Goal: Entertainment & Leisure: Browse casually

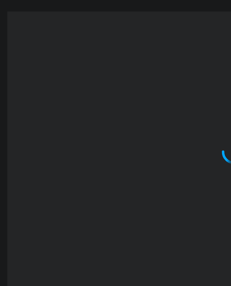
click at [3, 7] on div "BONO GRATIS" at bounding box center [115, 133] width 231 height 286
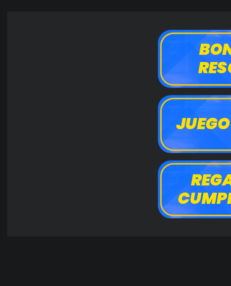
click at [6, 4] on icon at bounding box center [9, 0] width 11 height 11
click at [8, 3] on use at bounding box center [9, 0] width 11 height 11
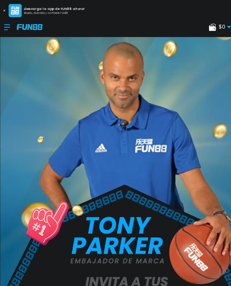
click at [2, 24] on div "$ 0 Dinero Real $ 0 Depósito Retiro" at bounding box center [115, 25] width 231 height 18
click at [5, 24] on div at bounding box center [10, 25] width 12 height 18
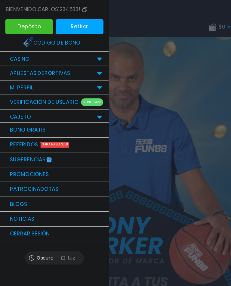
click at [178, 145] on div at bounding box center [115, 143] width 231 height 286
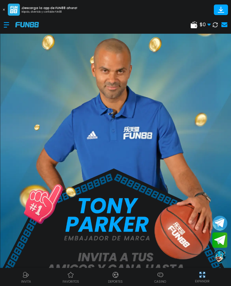
click at [216, 26] on icon at bounding box center [215, 24] width 5 height 5
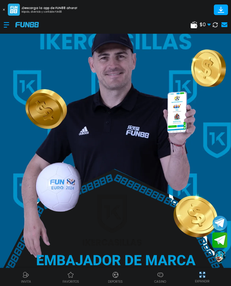
click at [199, 19] on div "$ 0 Dinero Real $ 0 Depósito Retiro" at bounding box center [115, 25] width 231 height 18
click at [199, 22] on div "$ 0 Dinero Real $ 0 Depósito Retiro" at bounding box center [201, 24] width 20 height 7
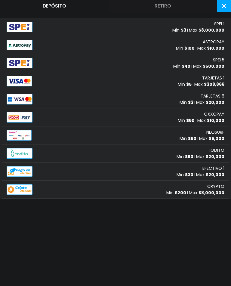
click at [206, 31] on span "$ 8,000,000" at bounding box center [212, 30] width 26 height 6
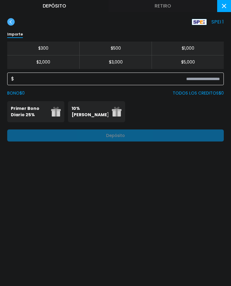
click at [209, 80] on input at bounding box center [117, 78] width 206 height 7
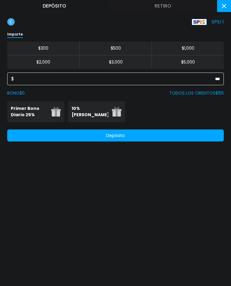
type input "***"
click at [16, 111] on p "Primer Bono Diario 25%" at bounding box center [29, 111] width 37 height 13
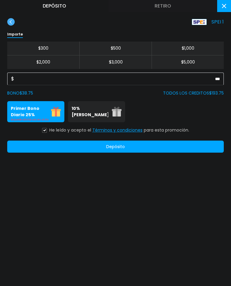
click at [46, 128] on button at bounding box center [44, 130] width 5 height 5
click at [200, 143] on button "Depósito" at bounding box center [115, 147] width 217 height 12
click at [224, 10] on button at bounding box center [225, 6] width 14 height 12
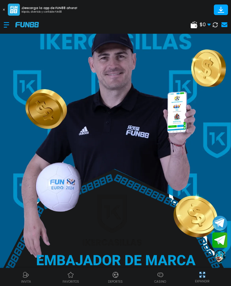
click at [216, 26] on icon at bounding box center [215, 24] width 7 height 7
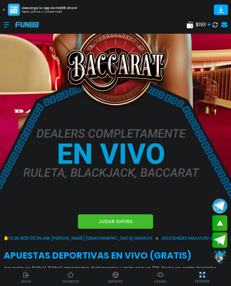
scroll to position [125, 0]
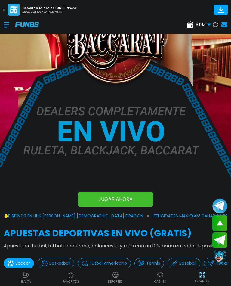
click at [162, 279] on img at bounding box center [160, 274] width 7 height 7
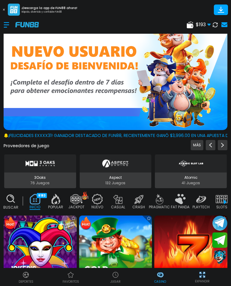
click at [115, 279] on img at bounding box center [115, 274] width 7 height 7
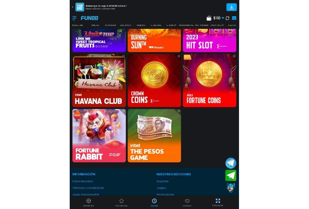
scroll to position [205, 0]
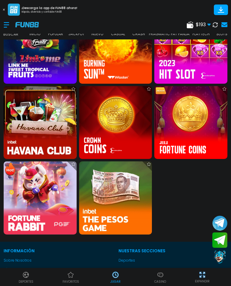
click at [136, 206] on img at bounding box center [115, 198] width 73 height 73
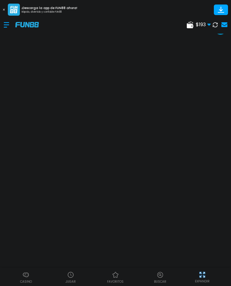
click at [201, 279] on img at bounding box center [203, 275] width 8 height 8
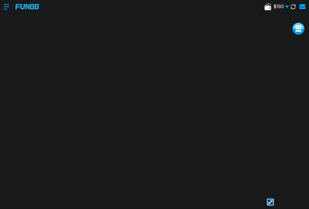
click at [231, 207] on img at bounding box center [269, 202] width 9 height 9
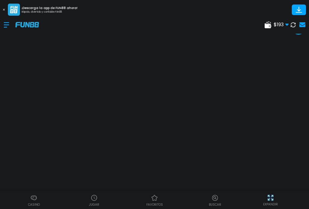
click at [90, 202] on div at bounding box center [93, 197] width 9 height 9
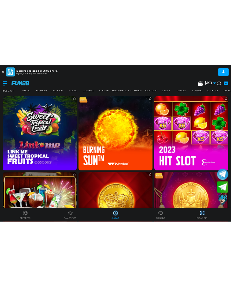
scroll to position [219, 0]
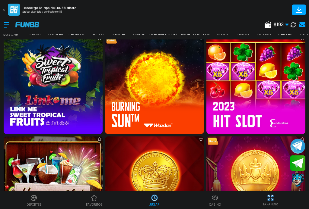
click at [168, 171] on img at bounding box center [154, 186] width 99 height 99
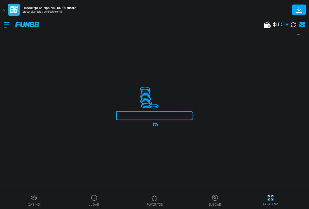
click at [231, 202] on img at bounding box center [270, 198] width 8 height 8
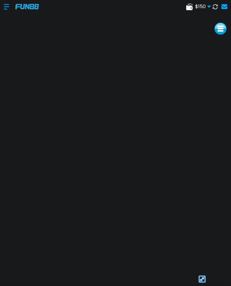
click at [201, 284] on img at bounding box center [202, 279] width 9 height 9
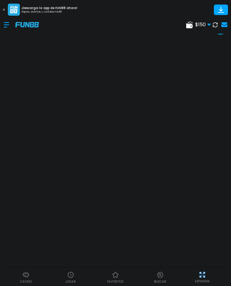
click at [29, 279] on img at bounding box center [25, 274] width 7 height 7
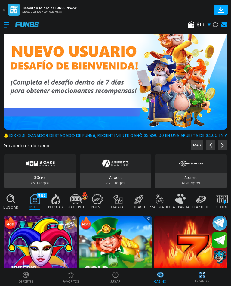
click at [118, 273] on img at bounding box center [115, 274] width 7 height 7
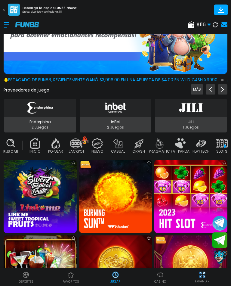
scroll to position [73, 0]
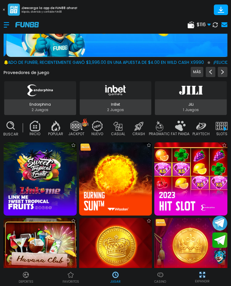
click at [119, 248] on img at bounding box center [116, 255] width 80 height 80
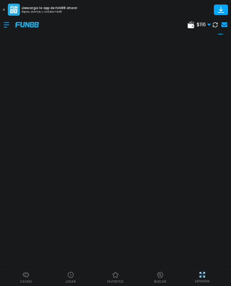
click at [199, 276] on img at bounding box center [203, 275] width 8 height 8
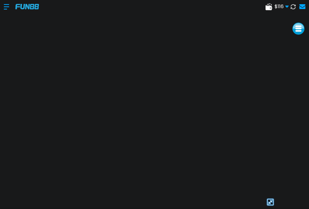
click at [231, 202] on img at bounding box center [269, 202] width 9 height 9
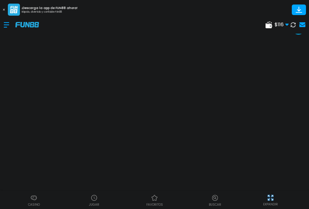
click at [97, 198] on img at bounding box center [93, 197] width 7 height 7
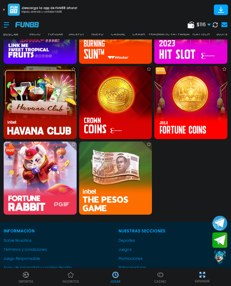
scroll to position [225, 0]
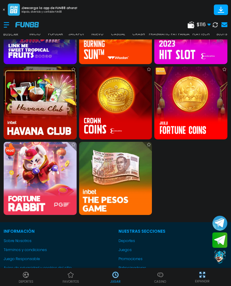
click at [137, 197] on img at bounding box center [115, 178] width 73 height 73
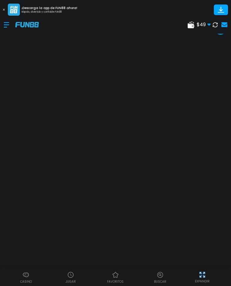
click at [202, 276] on img at bounding box center [203, 275] width 8 height 8
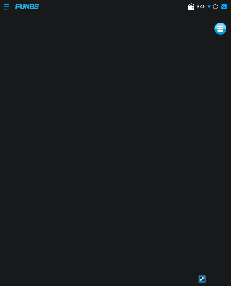
click at [205, 277] on img at bounding box center [202, 279] width 9 height 9
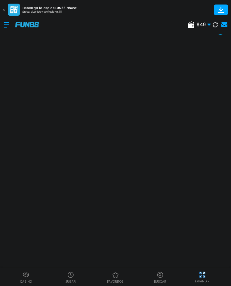
click at [73, 274] on img at bounding box center [70, 274] width 7 height 7
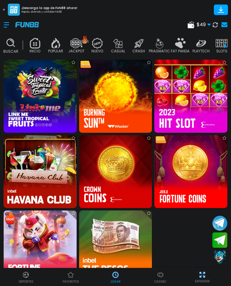
scroll to position [155, 0]
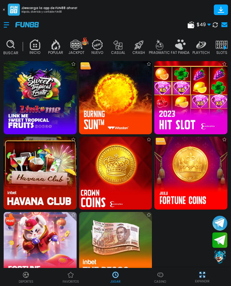
click at [98, 163] on img at bounding box center [116, 173] width 80 height 80
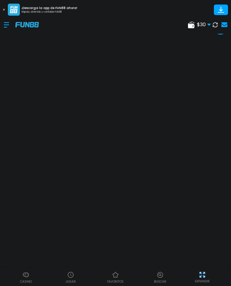
click at [201, 273] on img at bounding box center [203, 275] width 8 height 8
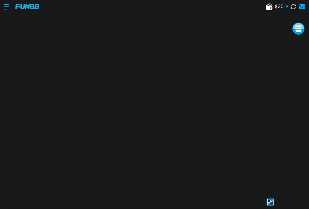
click at [231, 200] on img at bounding box center [269, 202] width 9 height 9
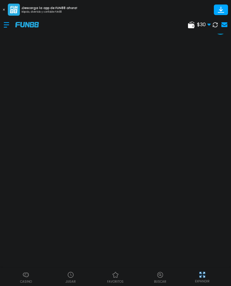
click at [25, 275] on img at bounding box center [25, 274] width 7 height 7
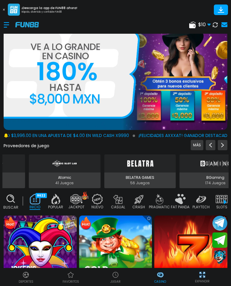
click at [57, 200] on img at bounding box center [56, 199] width 12 height 11
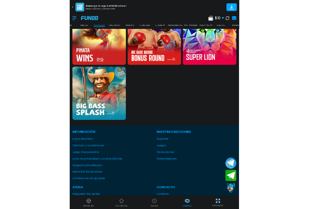
scroll to position [1103, 0]
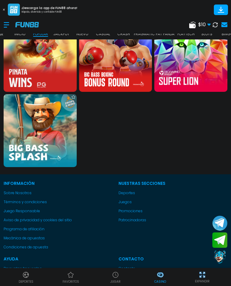
click at [10, 153] on img at bounding box center [40, 130] width 73 height 73
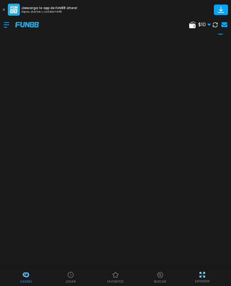
click at [199, 277] on img at bounding box center [203, 275] width 8 height 8
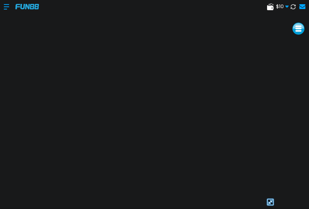
click at [2, 5] on div "$ 10 Dinero Real $ 10 Depósito Retiro" at bounding box center [154, 7] width 309 height 18
click at [1, 4] on div "$ 10 Dinero Real $ 10 Depósito Retiro" at bounding box center [154, 7] width 309 height 18
click at [6, 10] on div at bounding box center [10, 7] width 12 height 18
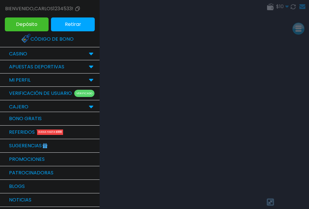
click at [24, 111] on div "CAJERO" at bounding box center [49, 106] width 99 height 13
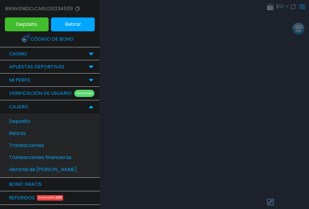
click at [31, 180] on link "Bono Gratis" at bounding box center [49, 185] width 99 height 14
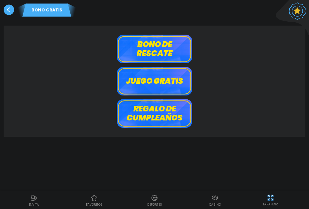
click at [195, 49] on div "[PERSON_NAME] de rescate Juego gratis Regalo de cumpleaños" at bounding box center [154, 81] width 294 height 93
click at [184, 52] on button "Bono de rescate" at bounding box center [154, 49] width 75 height 29
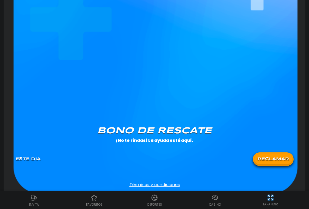
click at [231, 154] on button "RECLAMAR" at bounding box center [273, 159] width 38 height 11
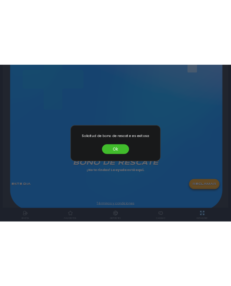
scroll to position [194, 0]
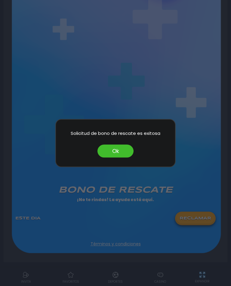
click at [124, 158] on button "Ok" at bounding box center [116, 151] width 36 height 13
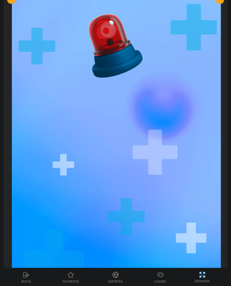
scroll to position [0, 0]
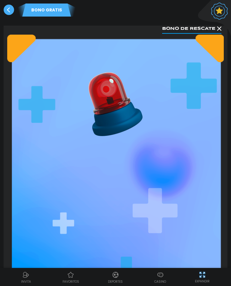
click at [7, 9] on use at bounding box center [9, 10] width 11 height 11
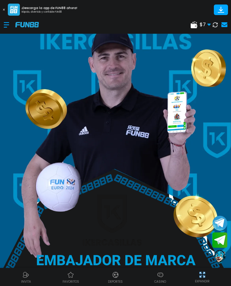
click at [158, 271] on img at bounding box center [160, 274] width 7 height 7
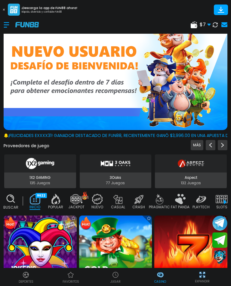
click at [114, 280] on p "JUGAR" at bounding box center [116, 282] width 10 height 5
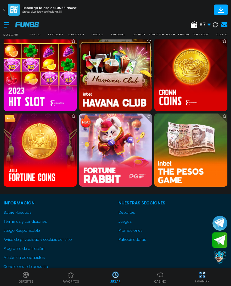
scroll to position [253, 0]
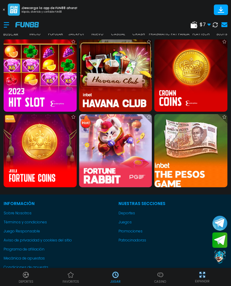
click at [204, 146] on img at bounding box center [191, 151] width 80 height 80
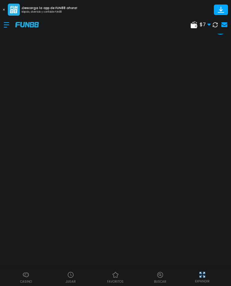
click at [201, 279] on p "EXPANDIR" at bounding box center [202, 281] width 15 height 5
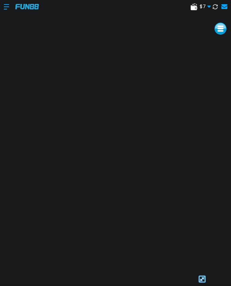
click at [9, 9] on div at bounding box center [10, 7] width 12 height 18
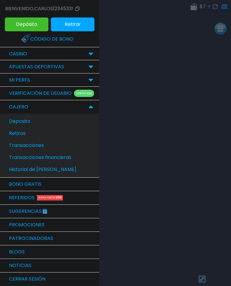
click at [11, 109] on p "CAJERO" at bounding box center [18, 106] width 19 height 7
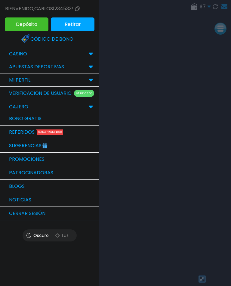
click at [13, 211] on button "Cerrar sesión" at bounding box center [49, 214] width 99 height 14
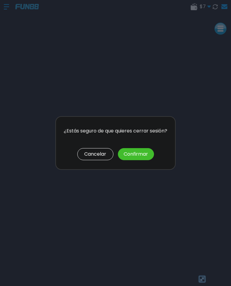
click at [138, 155] on button "Confirmar" at bounding box center [136, 154] width 36 height 12
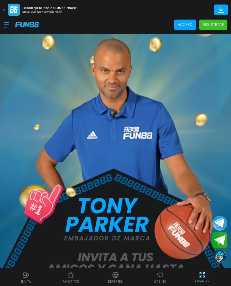
click at [180, 26] on p "Acceso" at bounding box center [185, 24] width 15 height 5
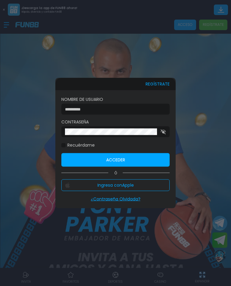
click at [74, 110] on input at bounding box center [114, 109] width 98 height 6
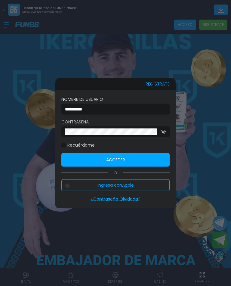
type input "**********"
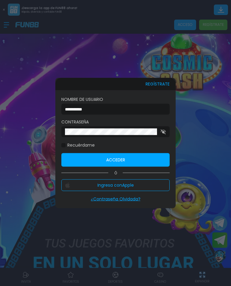
click at [155, 158] on button "Acceder" at bounding box center [115, 160] width 108 height 14
